Goal: Information Seeking & Learning: Learn about a topic

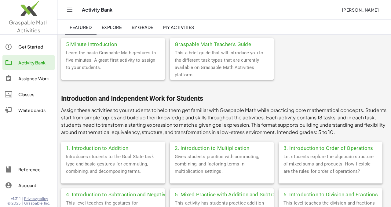
scroll to position [46, 0]
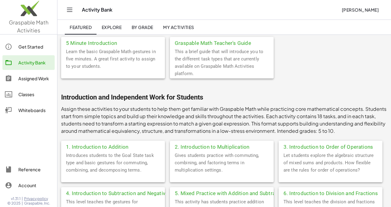
click at [96, 48] on div "5 Minute Introduction" at bounding box center [113, 42] width 104 height 11
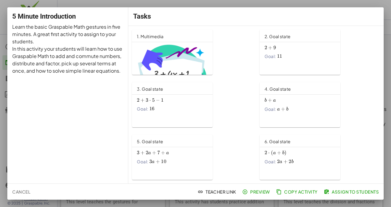
click at [177, 69] on img at bounding box center [172, 71] width 71 height 57
click at [20, 193] on span "Cancel" at bounding box center [21, 191] width 18 height 5
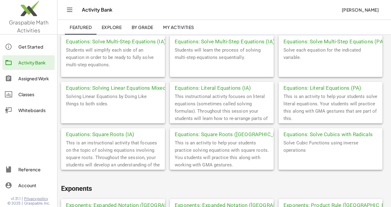
scroll to position [403, 0]
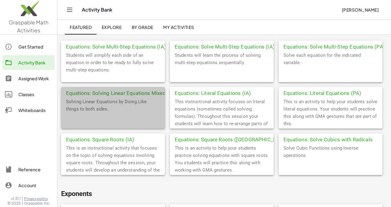
click at [124, 100] on div "Solving Linear Equations by Doing Like things to both sides." at bounding box center [113, 113] width 104 height 31
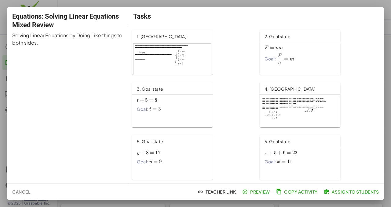
scroll to position [92, 0]
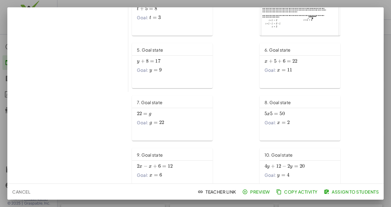
click at [263, 193] on span "Preview" at bounding box center [256, 191] width 27 height 5
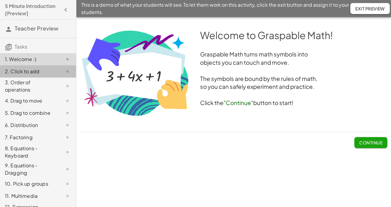
click at [48, 72] on div "2. Click to add" at bounding box center [29, 71] width 49 height 7
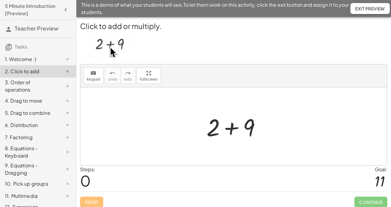
click at [232, 129] on div at bounding box center [235, 126] width 65 height 31
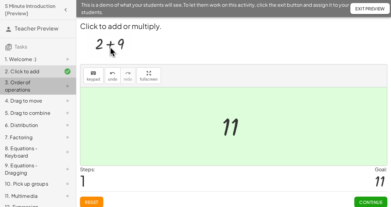
click at [20, 85] on div "3. Order of operations" at bounding box center [29, 86] width 49 height 15
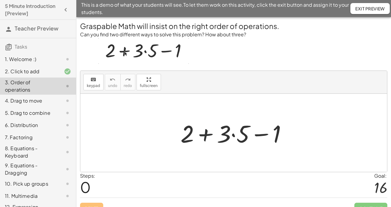
click at [206, 135] on div at bounding box center [235, 132] width 117 height 31
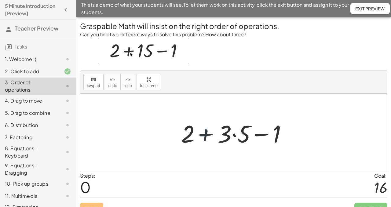
click at [206, 135] on div at bounding box center [235, 132] width 117 height 31
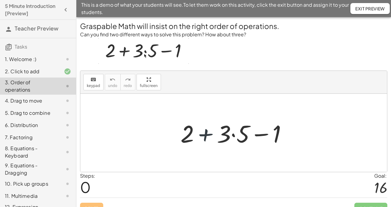
click at [206, 135] on div at bounding box center [235, 132] width 117 height 31
click at [263, 134] on div at bounding box center [235, 132] width 117 height 31
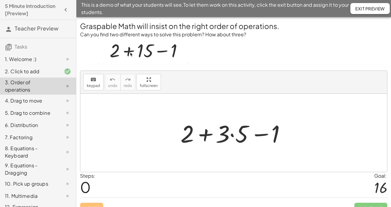
click at [263, 134] on div at bounding box center [235, 132] width 117 height 31
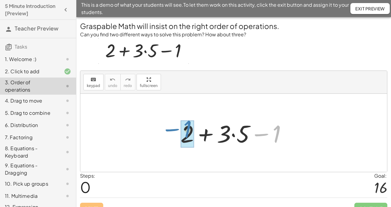
drag, startPoint x: 263, startPoint y: 134, endPoint x: 174, endPoint y: 129, distance: 89.0
click at [174, 129] on div "− 1 + 2 + · 3 · 5 − 1" at bounding box center [233, 133] width 125 height 35
drag, startPoint x: 262, startPoint y: 134, endPoint x: 169, endPoint y: 135, distance: 92.5
click at [169, 135] on div "− 1 + 2 + · 3 · 5 − 1" at bounding box center [233, 133] width 307 height 78
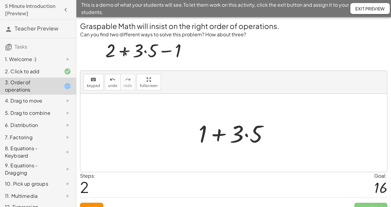
click at [246, 135] on div at bounding box center [235, 132] width 81 height 31
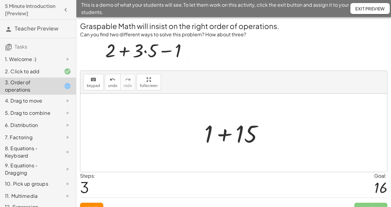
click at [222, 133] on div at bounding box center [236, 132] width 70 height 31
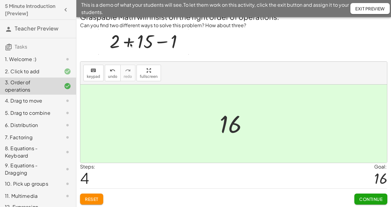
scroll to position [10, 0]
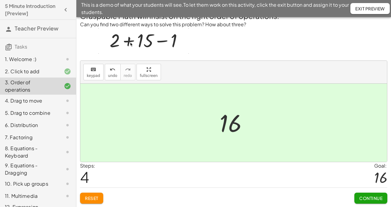
click at [373, 198] on span "Continue" at bounding box center [370, 197] width 23 height 5
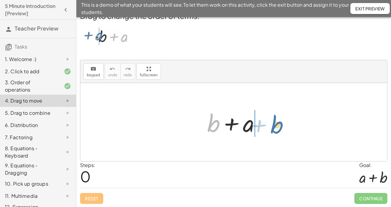
drag, startPoint x: 212, startPoint y: 129, endPoint x: 276, endPoint y: 129, distance: 63.8
click at [276, 129] on div "+ b + b + a" at bounding box center [233, 122] width 307 height 78
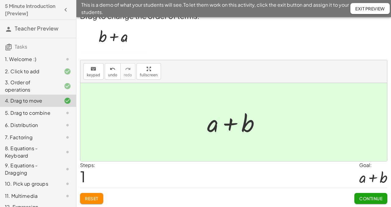
click at [38, 170] on div "9. Equations - Dragging" at bounding box center [29, 169] width 49 height 15
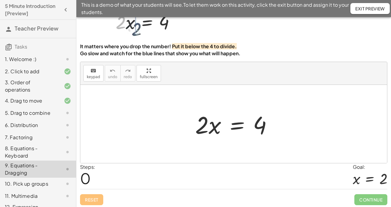
scroll to position [38, 0]
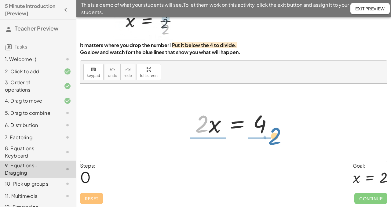
drag, startPoint x: 202, startPoint y: 126, endPoint x: 273, endPoint y: 135, distance: 71.4
click at [273, 135] on div at bounding box center [236, 122] width 88 height 31
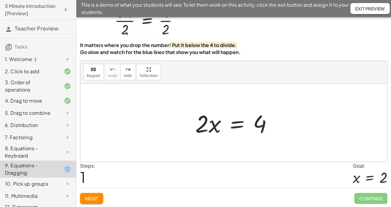
click at [239, 124] on div at bounding box center [236, 122] width 88 height 31
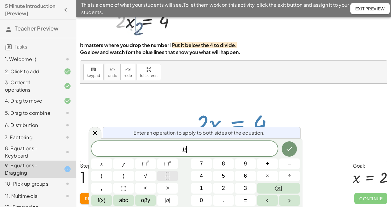
click at [169, 175] on icon "Fraction" at bounding box center [168, 176] width 8 height 8
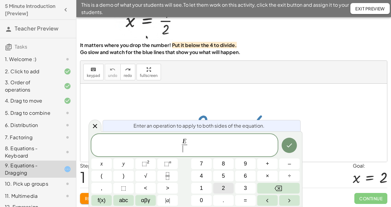
click at [224, 188] on span "2" at bounding box center [223, 188] width 3 height 8
click at [291, 146] on icon "Done" at bounding box center [289, 145] width 7 height 7
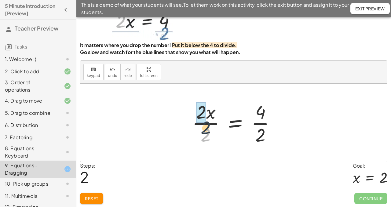
drag, startPoint x: 205, startPoint y: 133, endPoint x: 205, endPoint y: 123, distance: 10.1
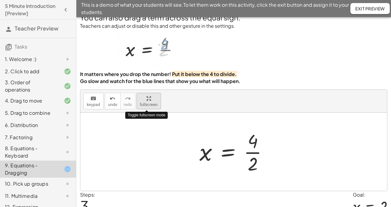
scroll to position [0, 0]
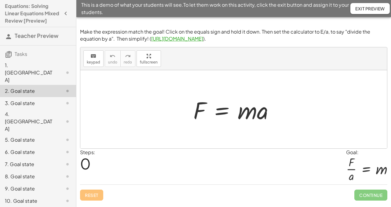
click at [18, 100] on div "3. Goal state" at bounding box center [29, 103] width 49 height 7
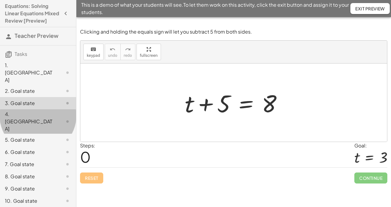
click at [20, 111] on div "4. [GEOGRAPHIC_DATA]" at bounding box center [29, 122] width 49 height 22
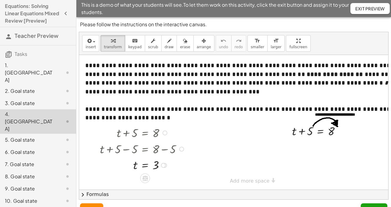
scroll to position [12, 0]
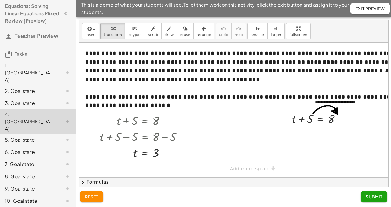
click at [19, 136] on div "5. Goal state" at bounding box center [29, 139] width 49 height 7
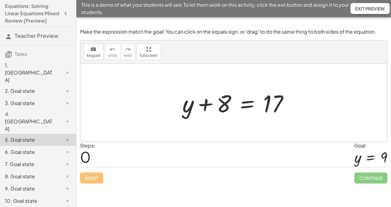
click at [366, 156] on div at bounding box center [370, 157] width 33 height 16
drag, startPoint x: 205, startPoint y: 103, endPoint x: 303, endPoint y: 109, distance: 98.2
click at [303, 109] on div "+ 8 + y + 8 = 17" at bounding box center [233, 103] width 307 height 78
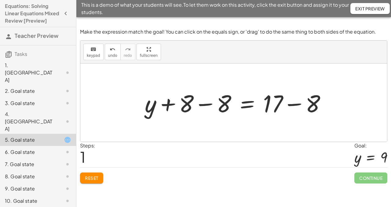
click at [26, 111] on div "4. [GEOGRAPHIC_DATA]" at bounding box center [29, 122] width 49 height 22
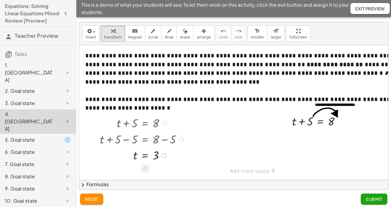
scroll to position [12, 0]
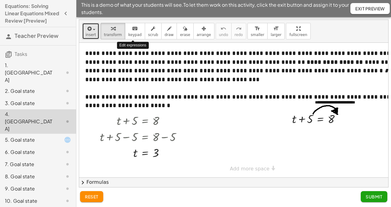
click at [91, 34] on span "insert" at bounding box center [91, 35] width 10 height 4
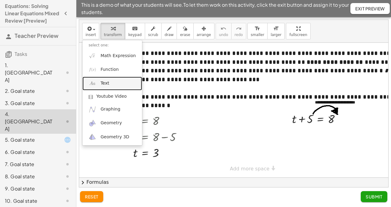
click at [110, 83] on link "Text" at bounding box center [112, 84] width 60 height 14
